Goal: Check status

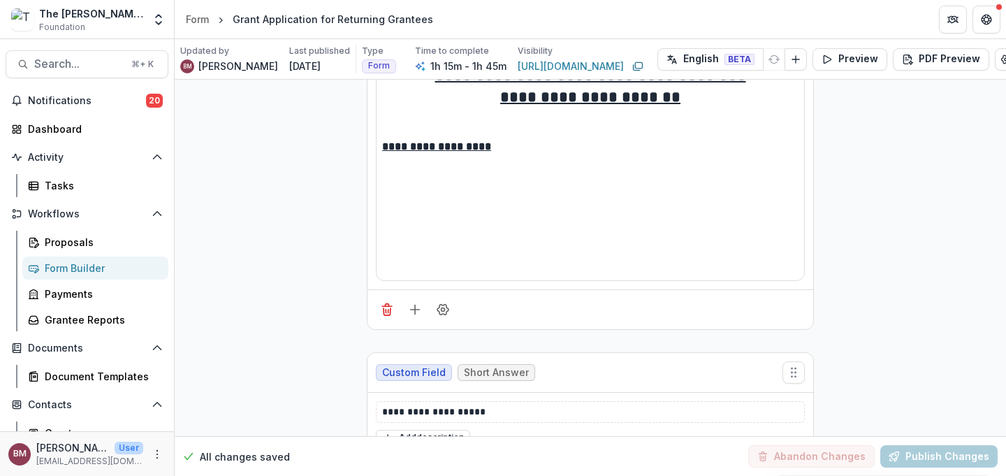
scroll to position [137, 0]
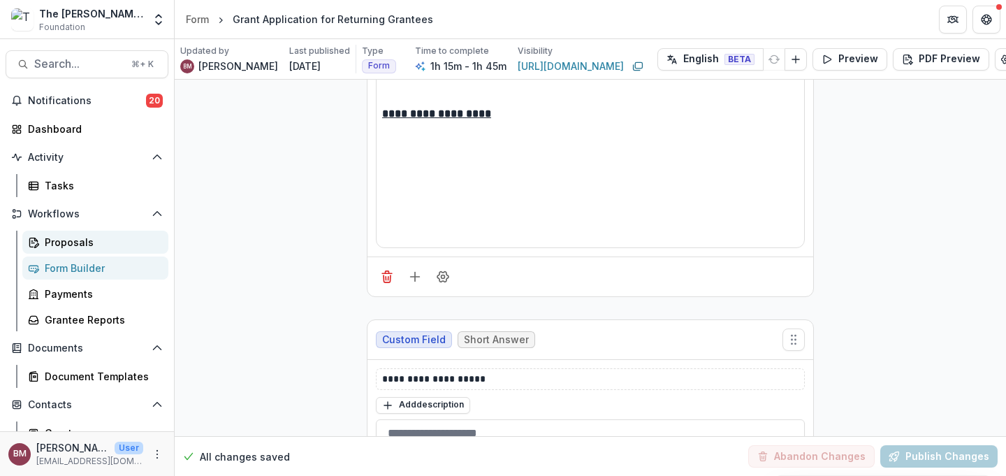
click at [73, 244] on div "Proposals" at bounding box center [101, 242] width 112 height 15
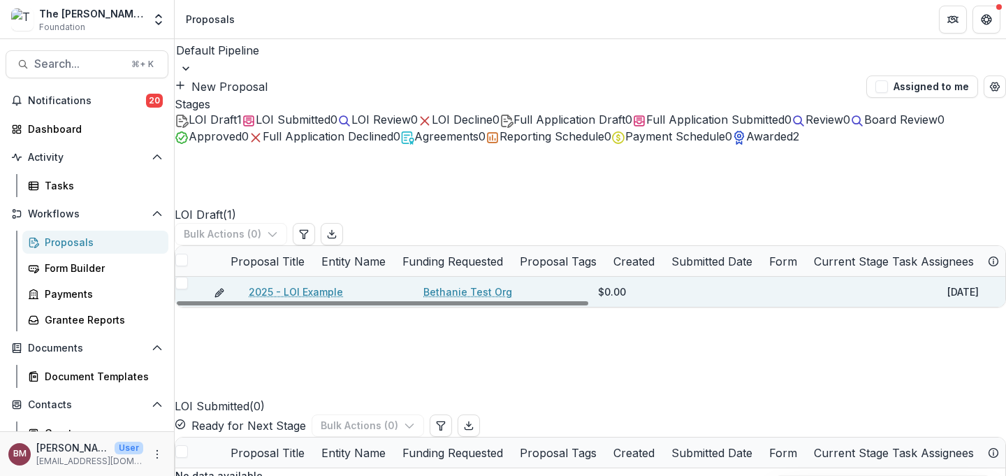
click at [300, 293] on link "2025 - LOI Example" at bounding box center [296, 291] width 94 height 15
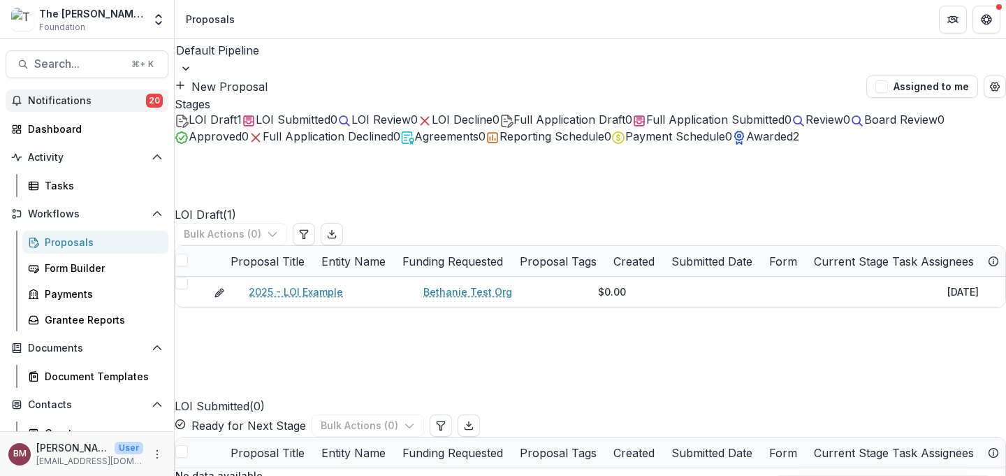
click at [54, 101] on span "Notifications" at bounding box center [87, 101] width 118 height 12
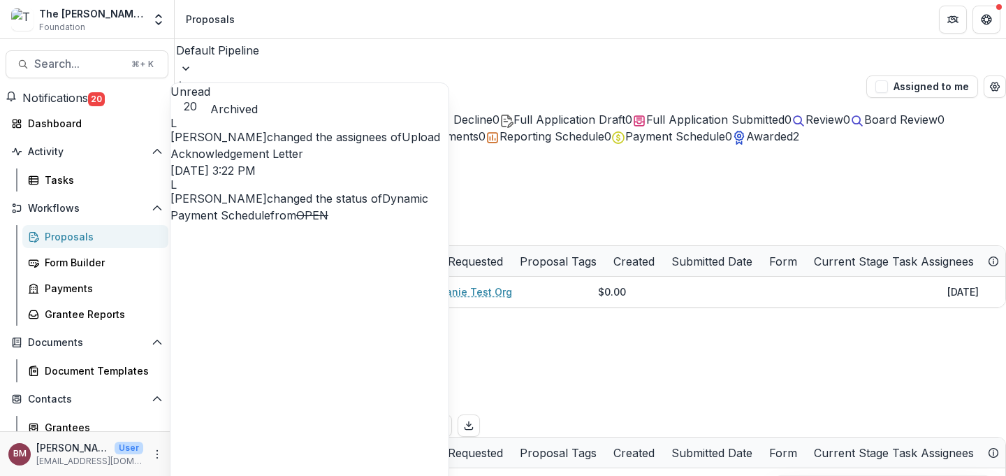
scroll to position [184, 0]
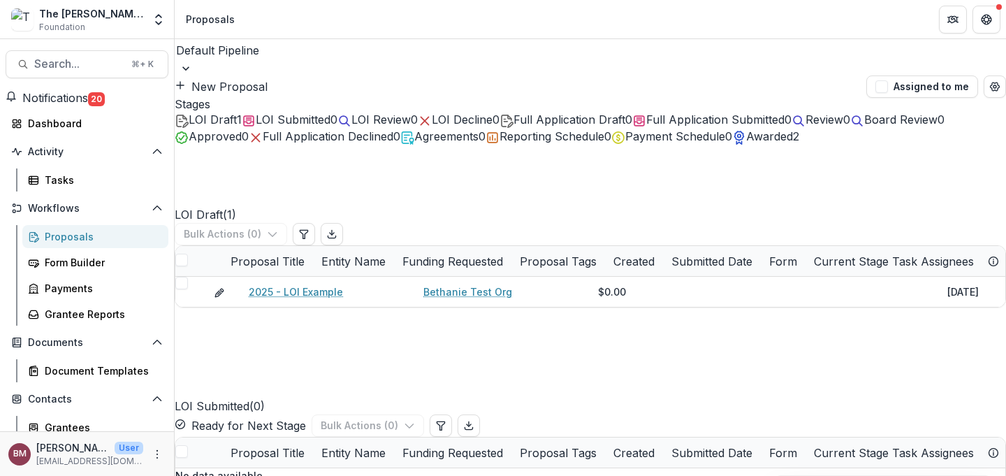
click at [422, 29] on header "Proposals" at bounding box center [591, 19] width 832 height 38
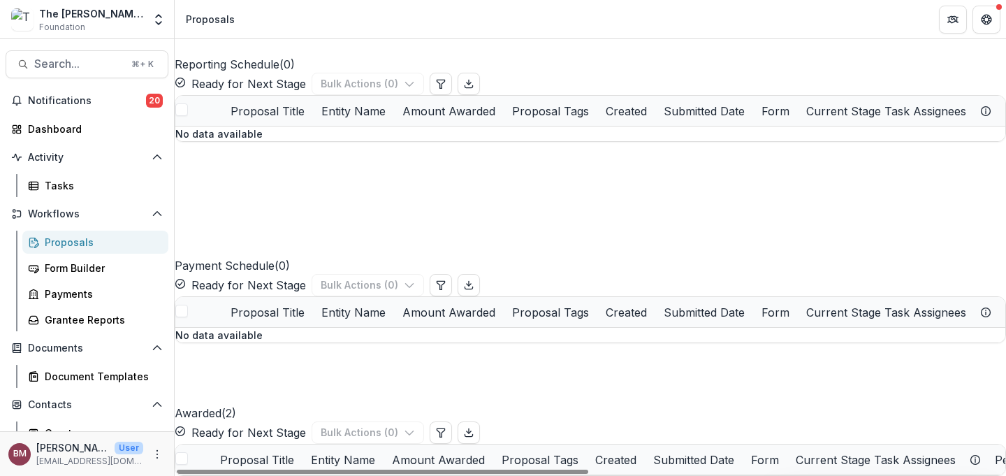
scroll to position [0, 0]
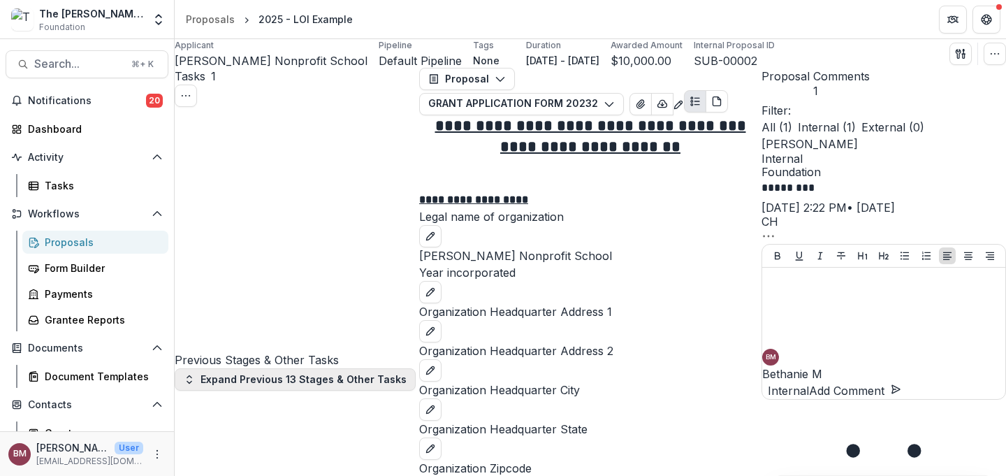
click at [331, 368] on button "Expand Previous 13 Stages & Other Tasks" at bounding box center [295, 379] width 241 height 22
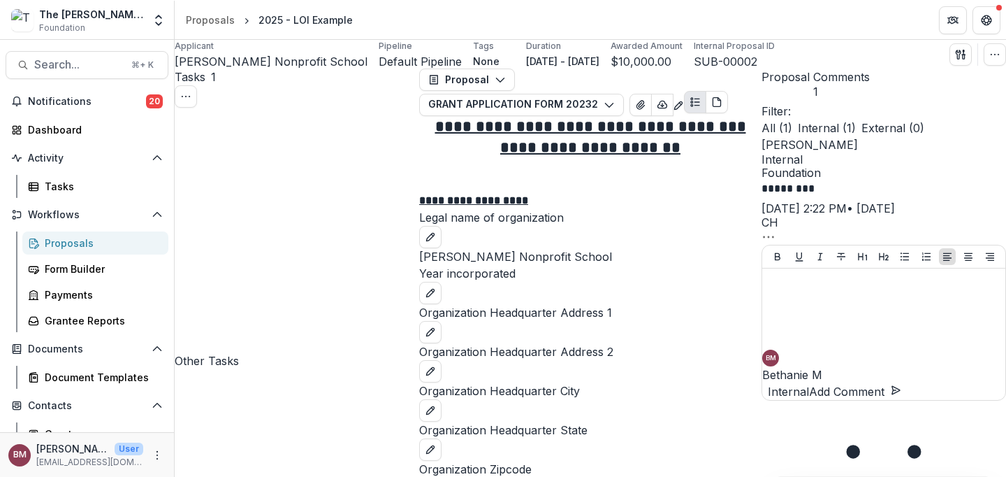
scroll to position [1161, 0]
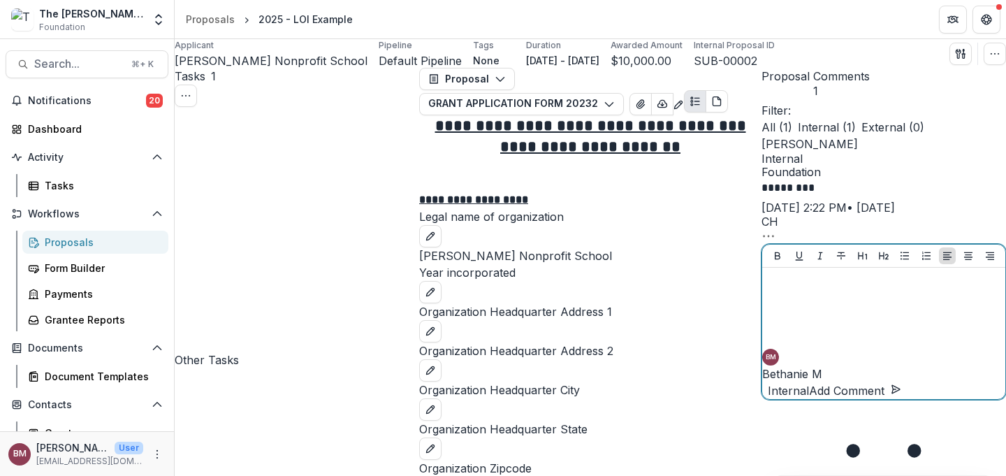
click at [809, 399] on p "Internal" at bounding box center [788, 390] width 41 height 17
click at [812, 399] on p "External" at bounding box center [790, 390] width 44 height 17
